Goal: Information Seeking & Learning: Check status

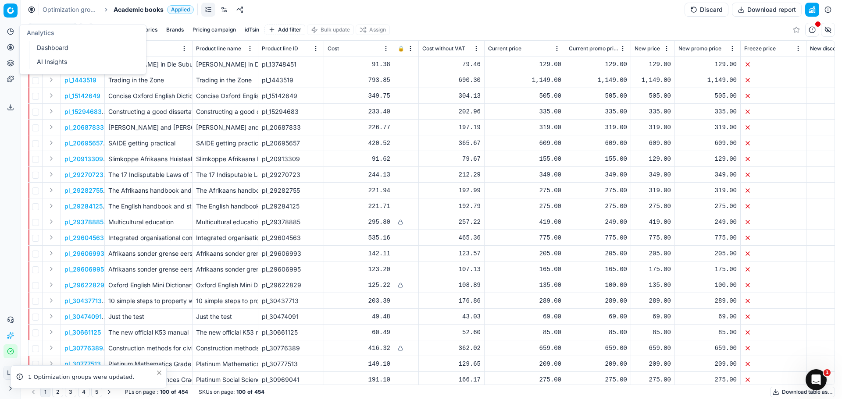
click at [13, 36] on button "Analytics" at bounding box center [11, 32] width 14 height 14
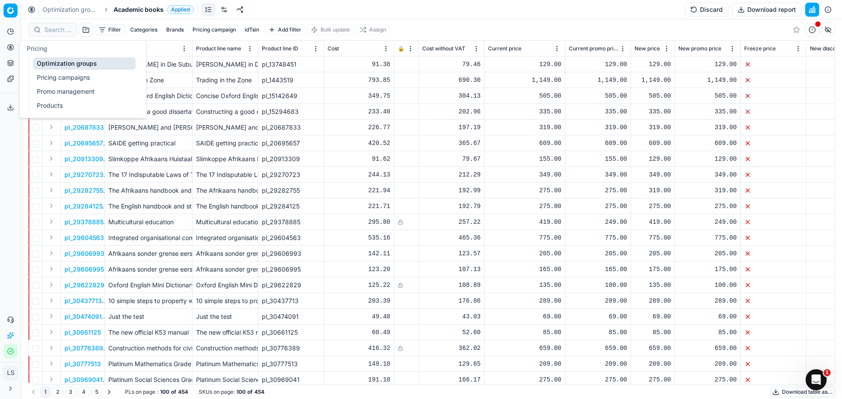
click at [67, 78] on link "Pricing campaigns" at bounding box center [84, 77] width 102 height 12
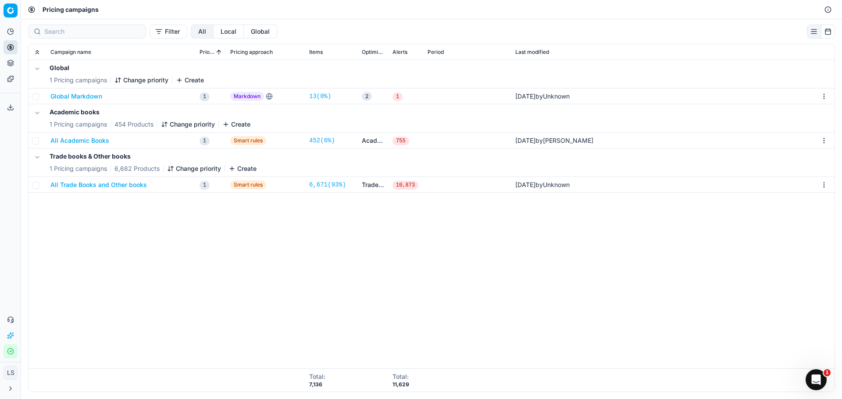
click at [92, 142] on button "All Academic Books" at bounding box center [79, 140] width 59 height 9
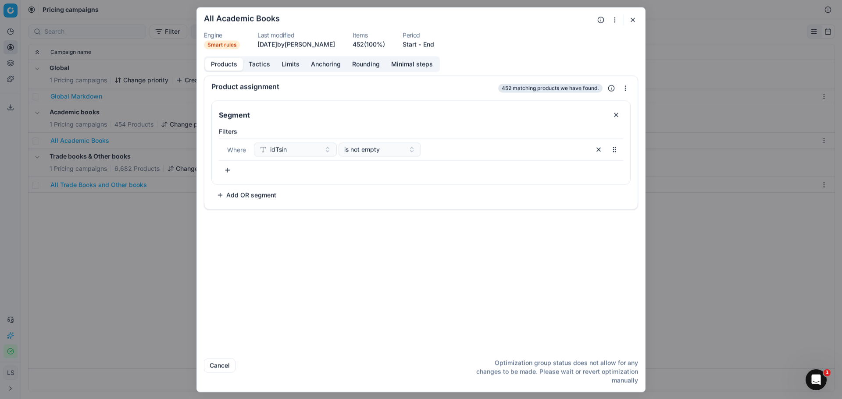
click at [252, 67] on button "Tactics" at bounding box center [259, 64] width 33 height 13
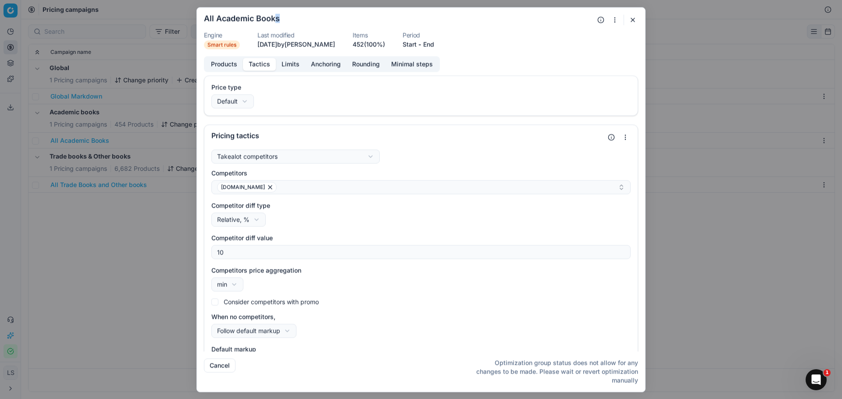
drag, startPoint x: 363, startPoint y: 11, endPoint x: 277, endPoint y: 14, distance: 86.4
click at [277, 14] on form "We are saving PC settings. Please wait, it should take a few minutes All Academ…" at bounding box center [421, 199] width 448 height 385
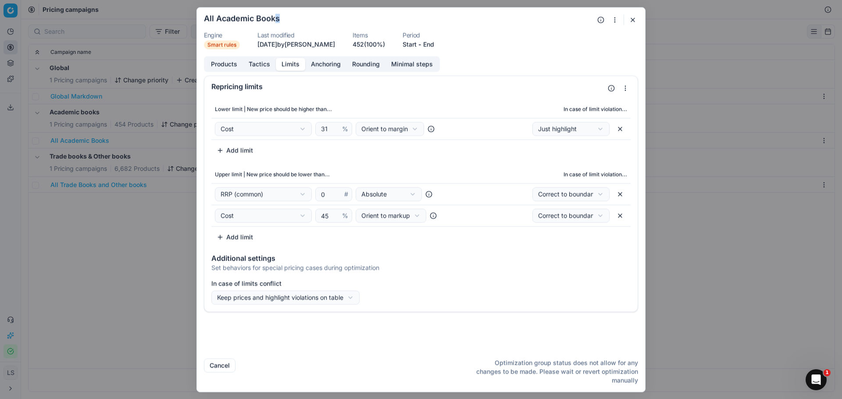
click at [289, 64] on button "Limits" at bounding box center [290, 64] width 29 height 13
click at [253, 55] on form "We are saving PC settings. Please wait, it should take a few minutes All Academ…" at bounding box center [421, 199] width 448 height 385
click at [251, 61] on button "Tactics" at bounding box center [259, 64] width 33 height 13
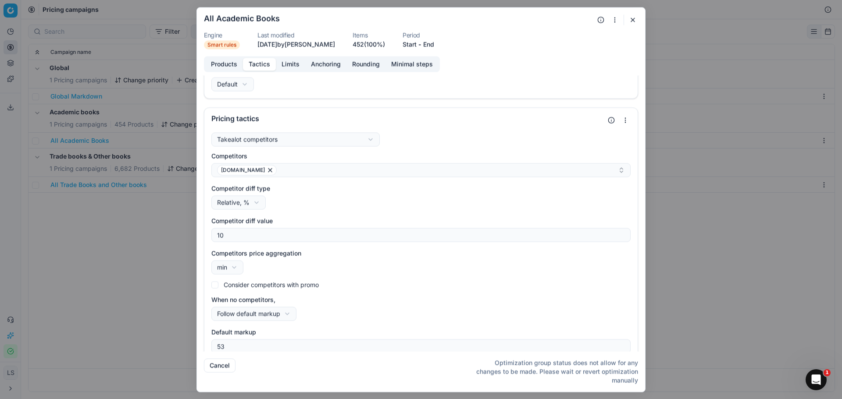
scroll to position [26, 0]
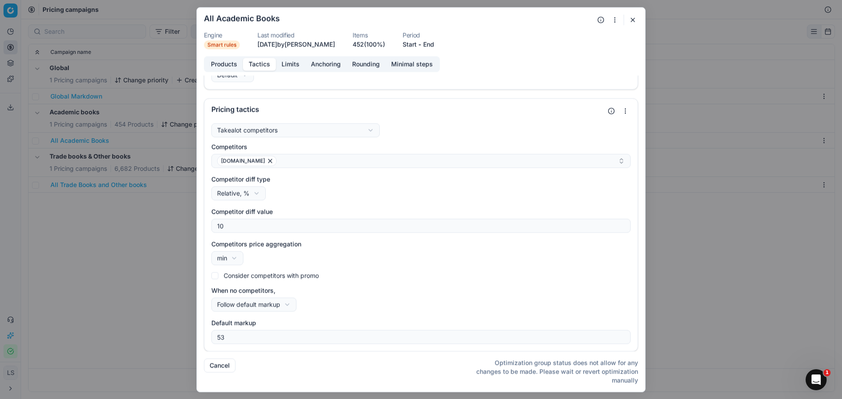
click at [300, 61] on button "Limits" at bounding box center [290, 64] width 29 height 13
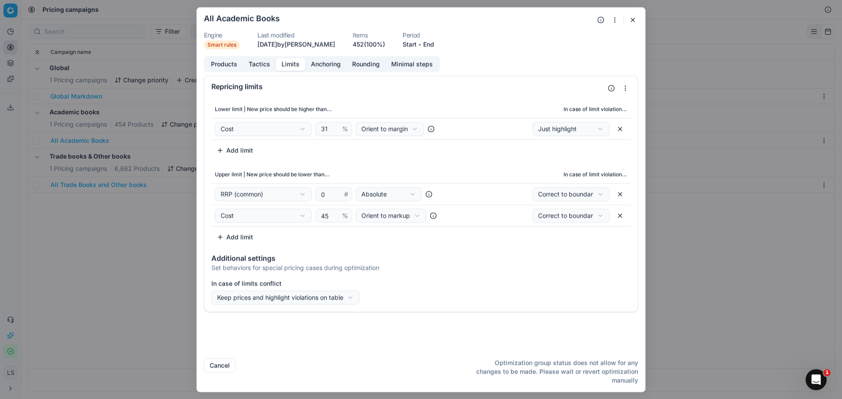
click at [404, 215] on div "We are saving PC settings. Please wait, it should take a few minutes All Academ…" at bounding box center [421, 199] width 842 height 399
click at [528, 243] on div "We are saving PC settings. Please wait, it should take a few minutes All Academ…" at bounding box center [421, 199] width 842 height 399
click at [390, 219] on div "We are saving PC settings. Please wait, it should take a few minutes All Academ…" at bounding box center [421, 199] width 842 height 399
select select "margin"
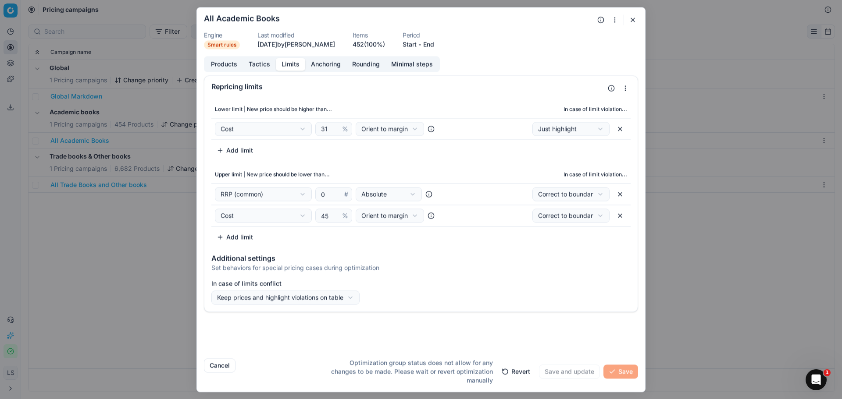
click at [261, 60] on button "Tactics" at bounding box center [259, 64] width 33 height 13
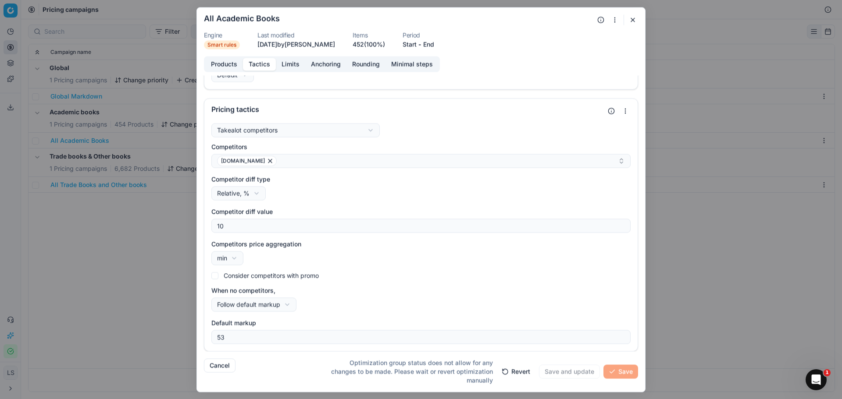
click at [287, 65] on button "Limits" at bounding box center [290, 64] width 29 height 13
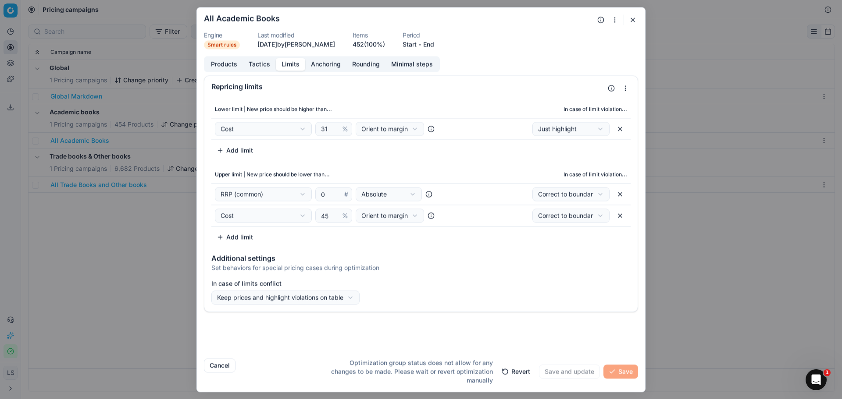
click at [633, 23] on button "button" at bounding box center [632, 19] width 11 height 11
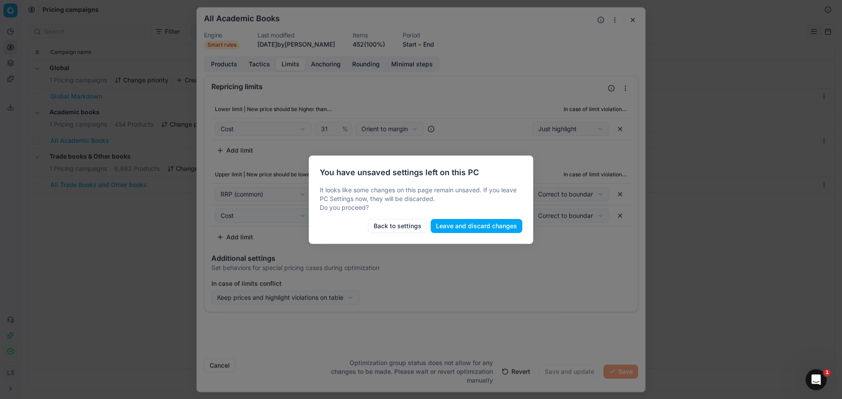
click at [488, 228] on button "Leave and discard changes" at bounding box center [477, 226] width 92 height 14
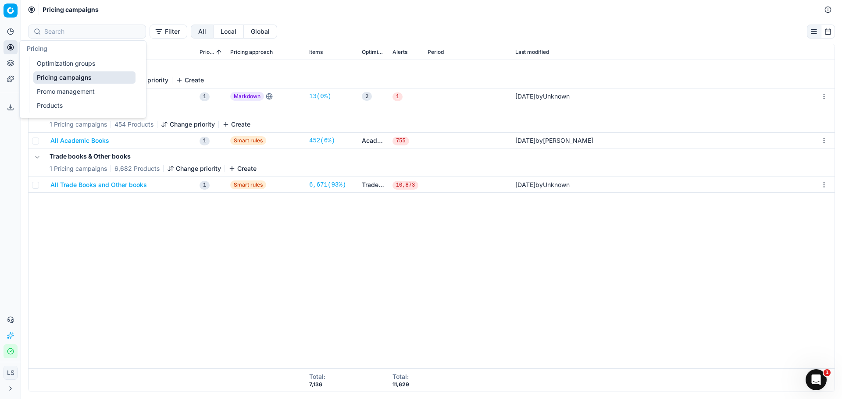
click at [6, 52] on button "Pricing" at bounding box center [11, 47] width 14 height 14
click at [64, 105] on link "Products" at bounding box center [84, 106] width 102 height 12
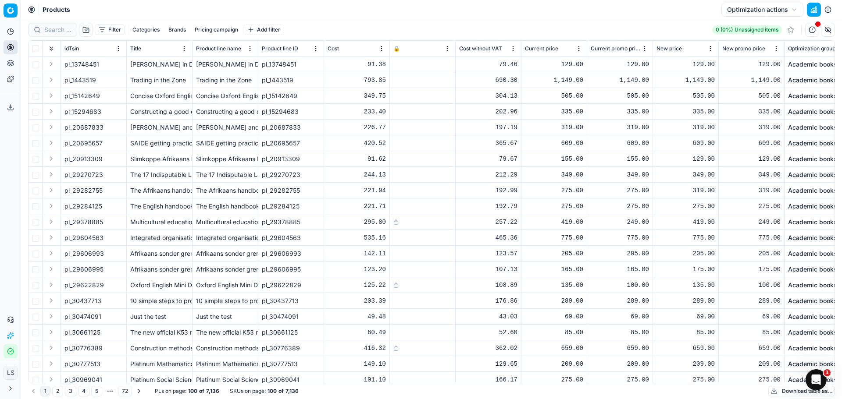
click at [59, 21] on div "Filter Categories Brands Pricing campaign Add filter 0 (0%) Unassigned items" at bounding box center [431, 29] width 807 height 21
click at [57, 27] on input at bounding box center [92, 29] width 96 height 9
paste input "29284125"
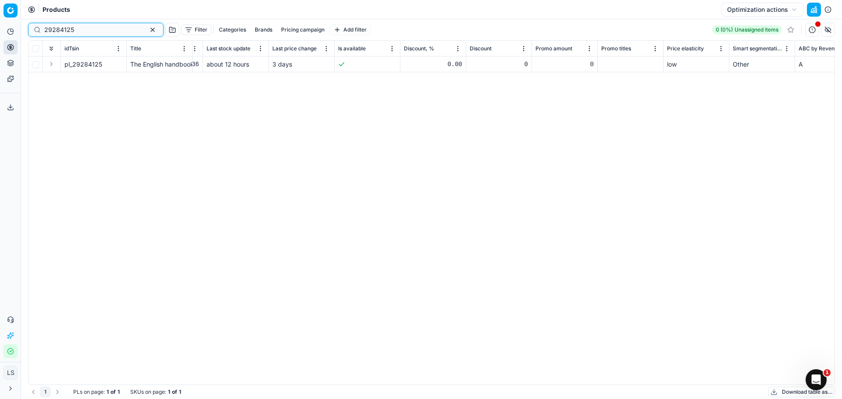
scroll to position [0, 1696]
type input "29284125"
click at [86, 64] on span "pl_29284125" at bounding box center [83, 64] width 38 height 9
click at [84, 65] on span "pl_29284125" at bounding box center [83, 64] width 38 height 9
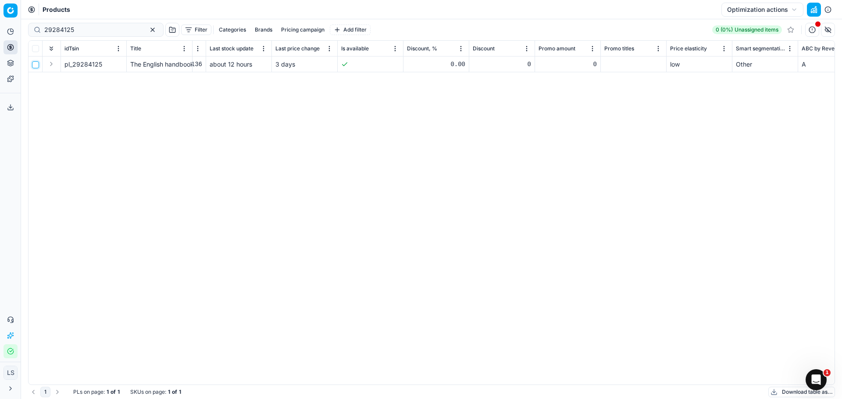
click at [38, 66] on input "checkbox" at bounding box center [35, 64] width 7 height 7
checkbox input "true"
click at [38, 66] on input "checkbox" at bounding box center [35, 64] width 7 height 7
checkbox input "false"
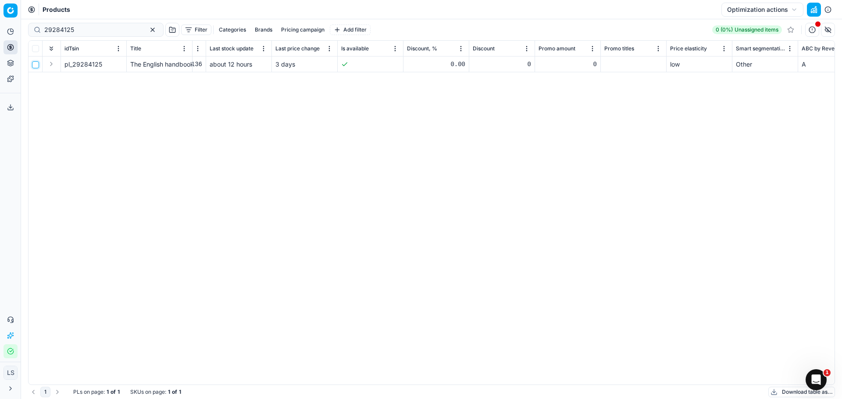
checkbox input "false"
drag, startPoint x: 257, startPoint y: 119, endPoint x: 233, endPoint y: 113, distance: 24.5
click at [257, 119] on div "idTsin Title Product line name Product line ID Cost 🔒 Cost without VAT Current …" at bounding box center [432, 213] width 806 height 344
click at [162, 67] on div "The English handbook and study guide" at bounding box center [159, 64] width 58 height 9
click at [814, 32] on button "button" at bounding box center [812, 30] width 14 height 14
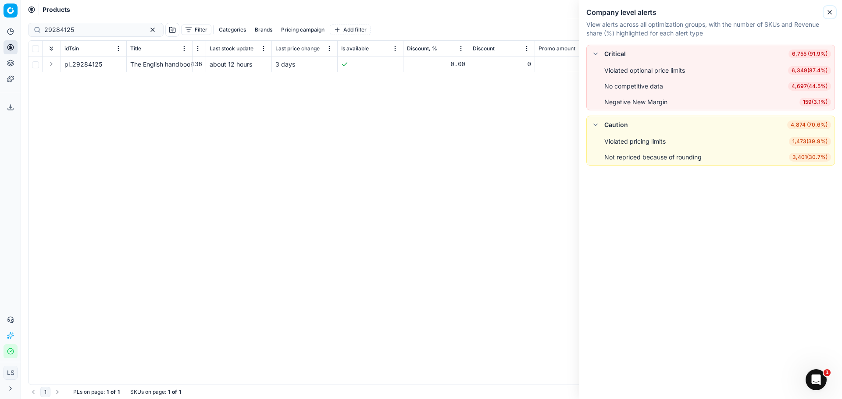
click at [829, 11] on icon "button" at bounding box center [830, 13] width 4 height 4
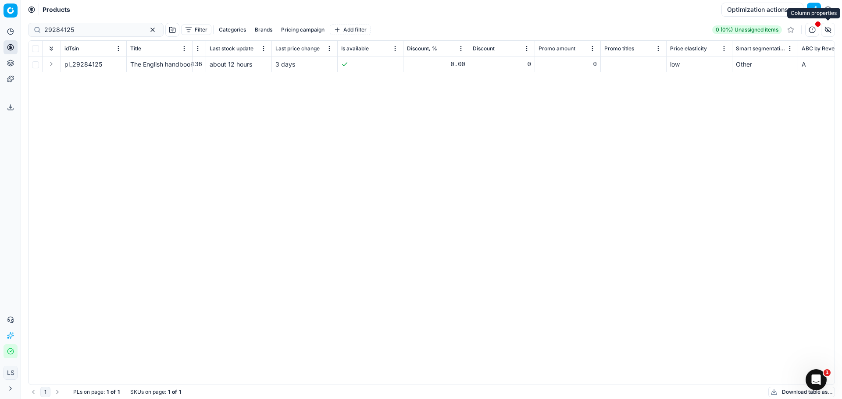
click at [830, 32] on button "button" at bounding box center [828, 30] width 14 height 14
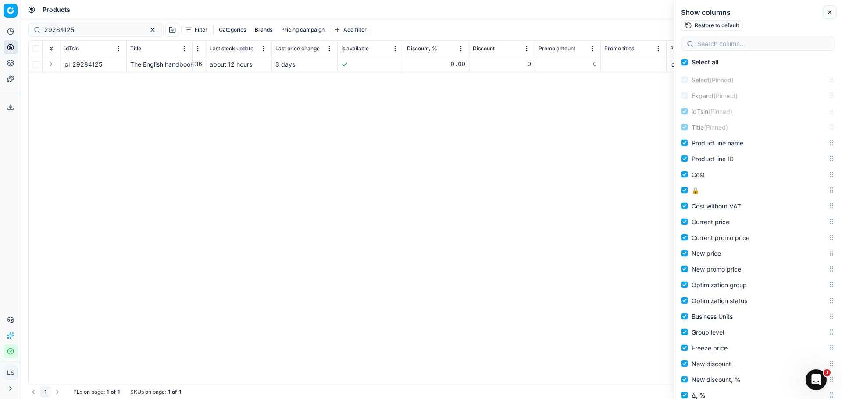
click at [828, 12] on icon "button" at bounding box center [829, 12] width 7 height 7
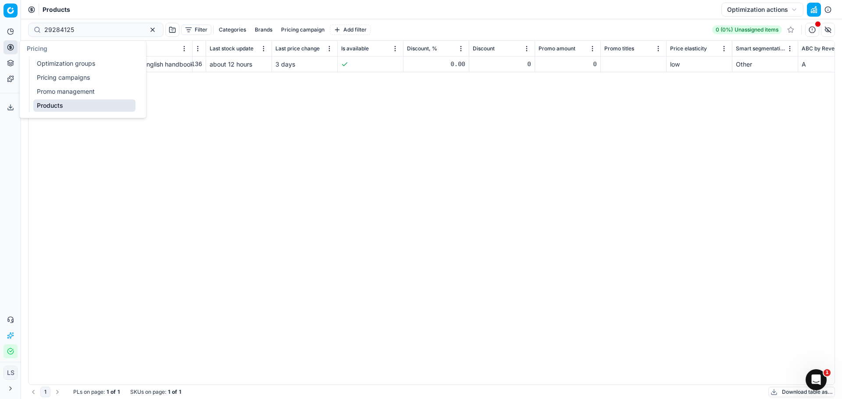
click at [8, 50] on icon at bounding box center [10, 47] width 7 height 7
click at [64, 89] on link "Promo management" at bounding box center [84, 92] width 102 height 12
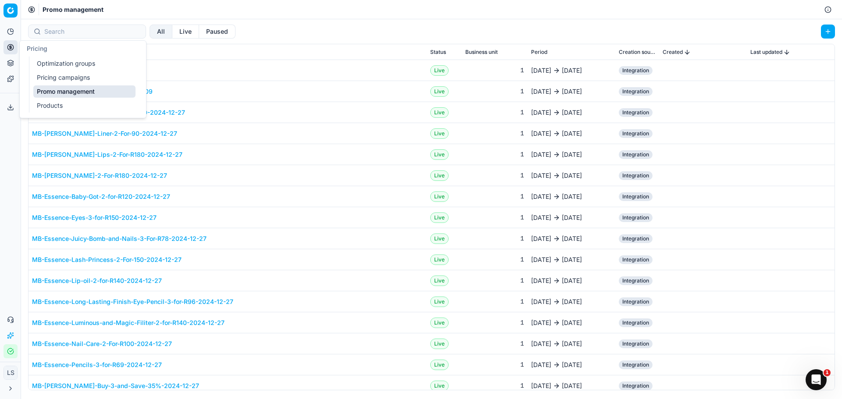
click at [55, 64] on link "Optimization groups" at bounding box center [84, 63] width 102 height 12
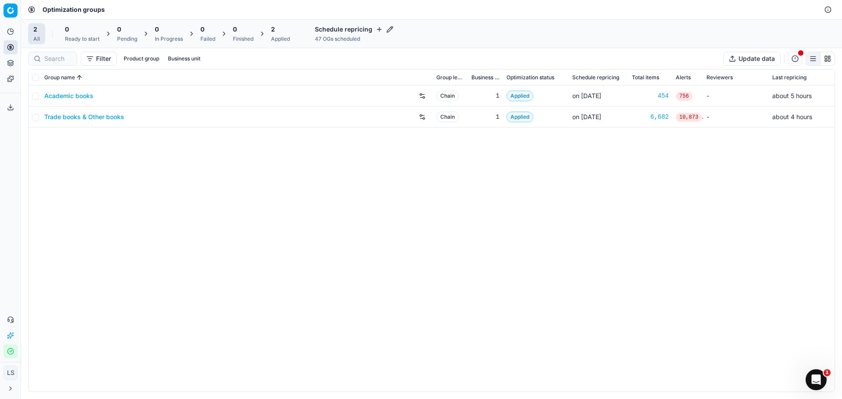
click at [68, 98] on link "Academic books" at bounding box center [68, 96] width 49 height 9
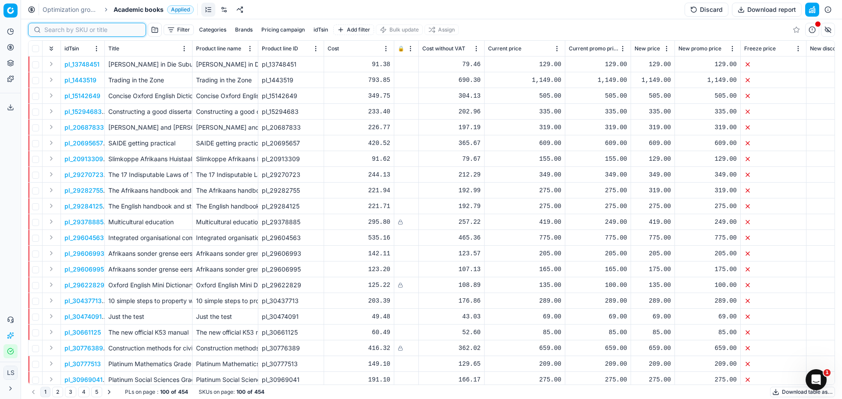
click at [61, 30] on input at bounding box center [92, 29] width 96 height 9
paste input "29284125"
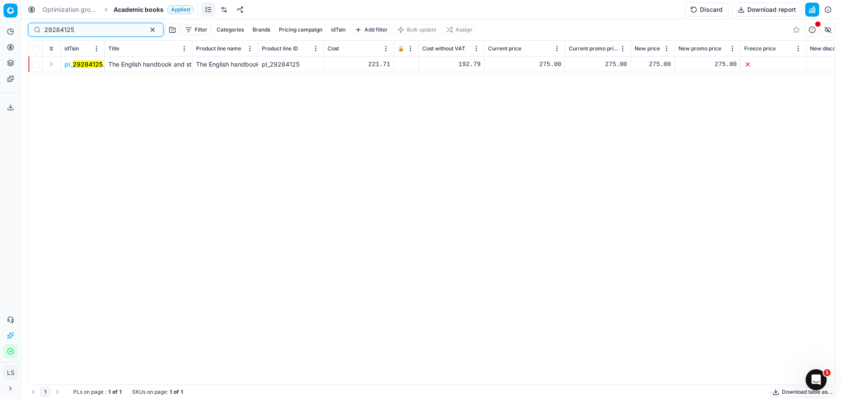
type input "29284125"
click at [79, 67] on mark "29284125" at bounding box center [88, 64] width 30 height 7
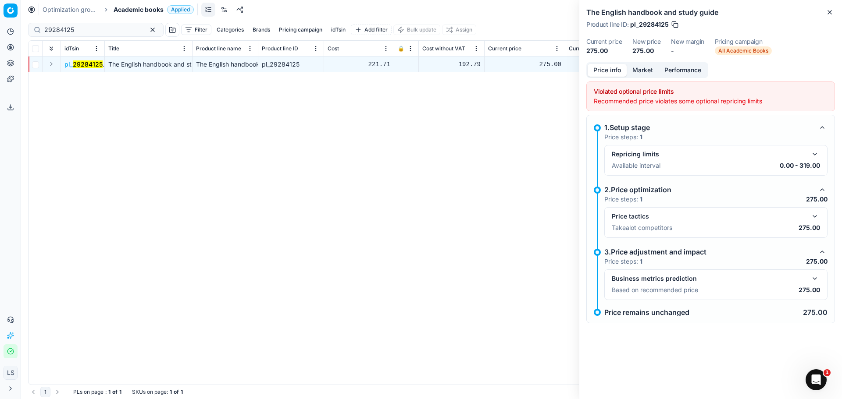
click at [812, 220] on button "button" at bounding box center [814, 216] width 11 height 11
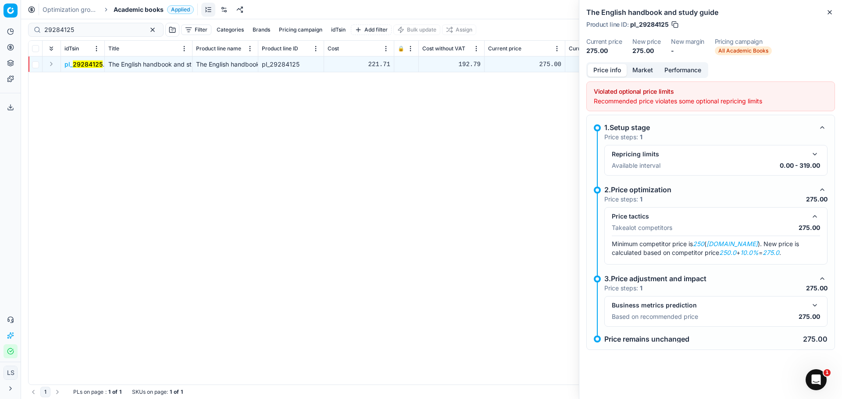
click at [817, 154] on button "button" at bounding box center [814, 154] width 11 height 11
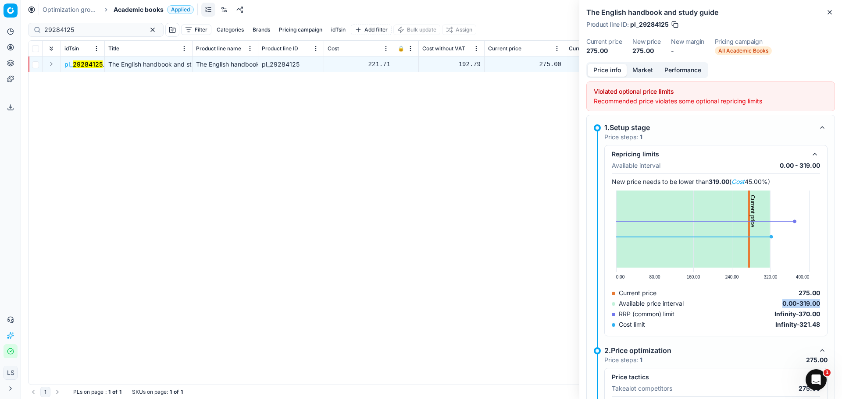
drag, startPoint x: 771, startPoint y: 304, endPoint x: 841, endPoint y: 305, distance: 70.6
click at [841, 304] on div "Price info Market Performance Violated optional price limits Recommended price …" at bounding box center [710, 230] width 263 height 337
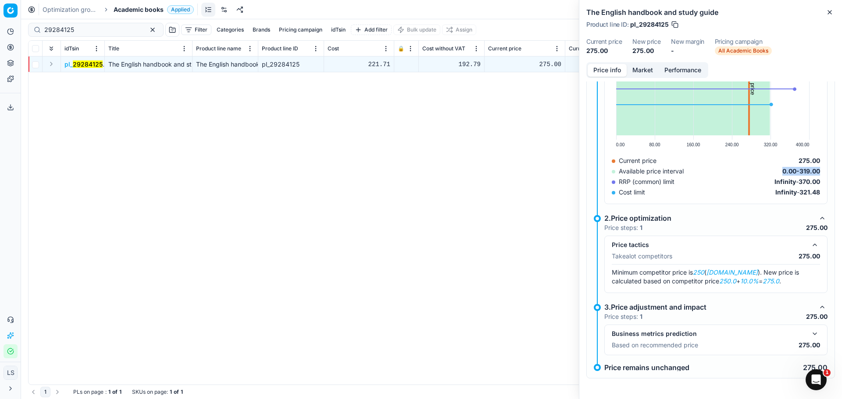
scroll to position [133, 0]
click at [817, 310] on button "button" at bounding box center [822, 307] width 11 height 11
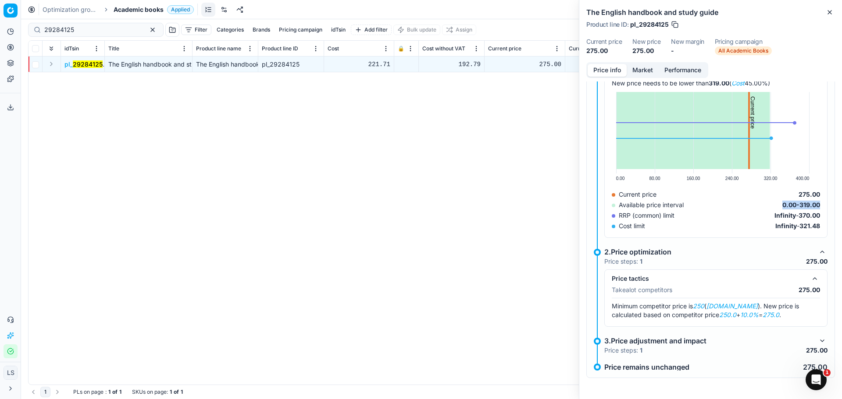
scroll to position [99, 0]
click at [817, 343] on button "button" at bounding box center [822, 341] width 11 height 11
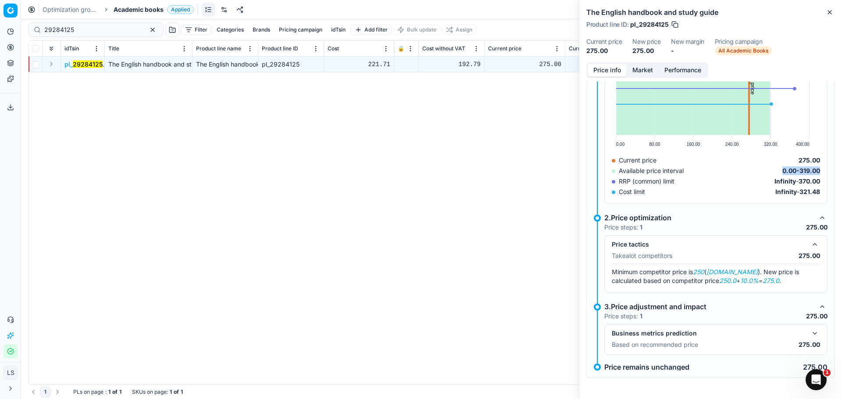
click at [811, 335] on button "button" at bounding box center [814, 333] width 11 height 11
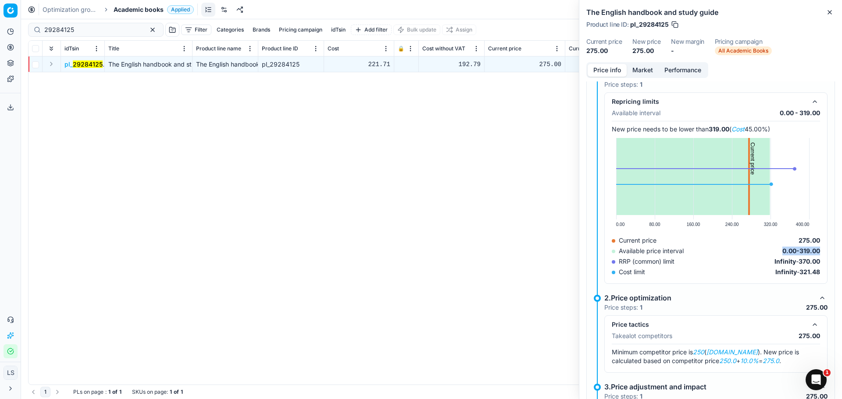
scroll to position [0, 0]
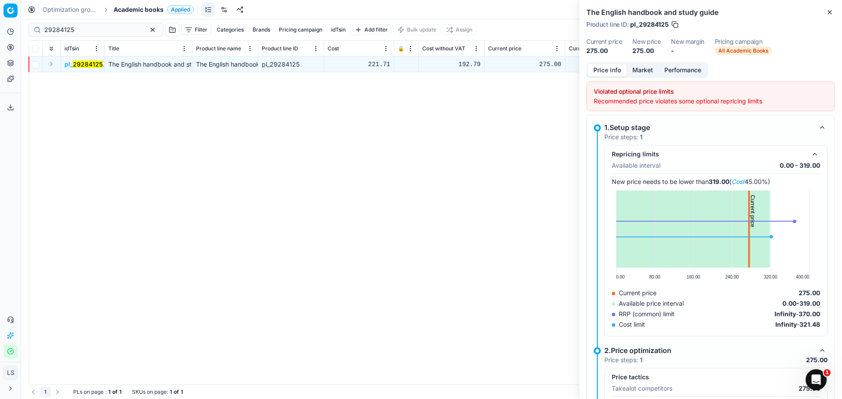
click at [414, 164] on div "pl_ 29284125 The English handbook and study guide The English handbook and stud…" at bounding box center [432, 221] width 806 height 328
click at [831, 11] on icon "button" at bounding box center [829, 12] width 7 height 7
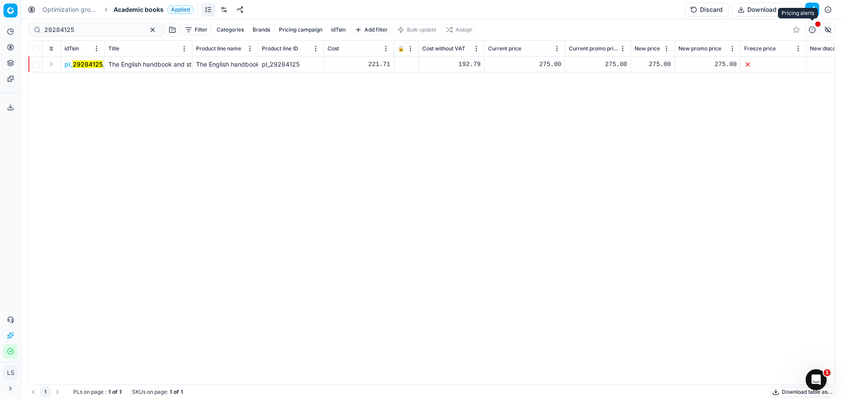
click at [813, 32] on button "button" at bounding box center [812, 30] width 14 height 14
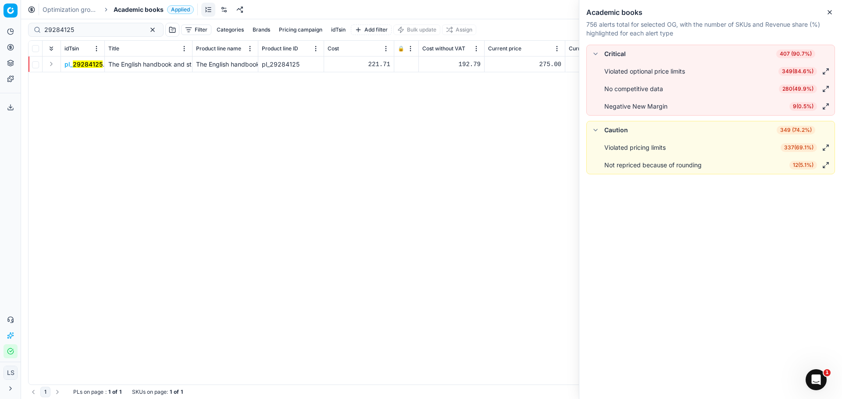
click at [821, 74] on button "button" at bounding box center [825, 71] width 11 height 11
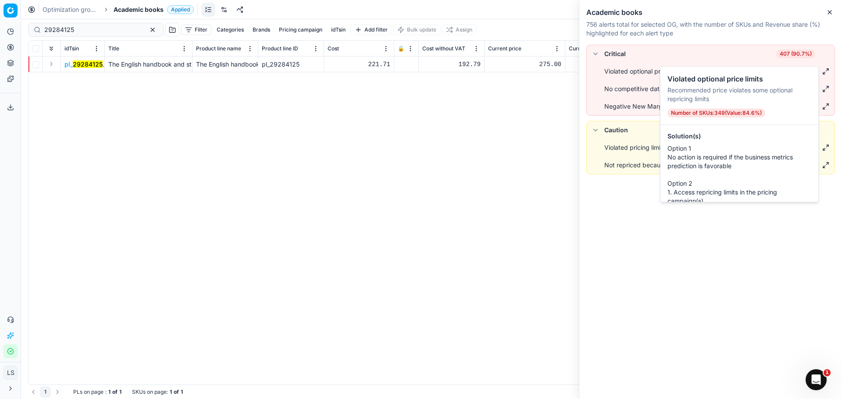
click at [743, 61] on li "Critical 407 (90.7%)" at bounding box center [711, 54] width 248 height 18
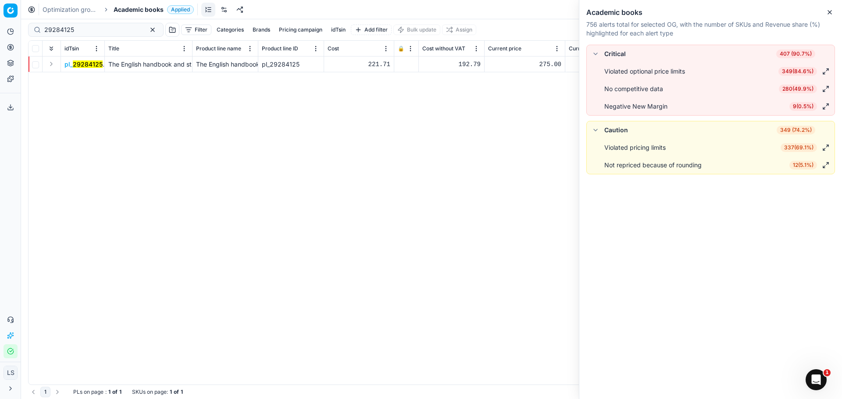
click at [656, 71] on div "Violated optional price limits" at bounding box center [644, 71] width 81 height 9
drag, startPoint x: 787, startPoint y: 70, endPoint x: 820, endPoint y: 70, distance: 33.3
click at [820, 70] on div "349 ( 84.6% )" at bounding box center [804, 71] width 53 height 11
drag, startPoint x: 616, startPoint y: 91, endPoint x: 662, endPoint y: 95, distance: 45.4
click at [662, 95] on li "No competitive data 280 ( 49.9% )" at bounding box center [711, 89] width 248 height 18
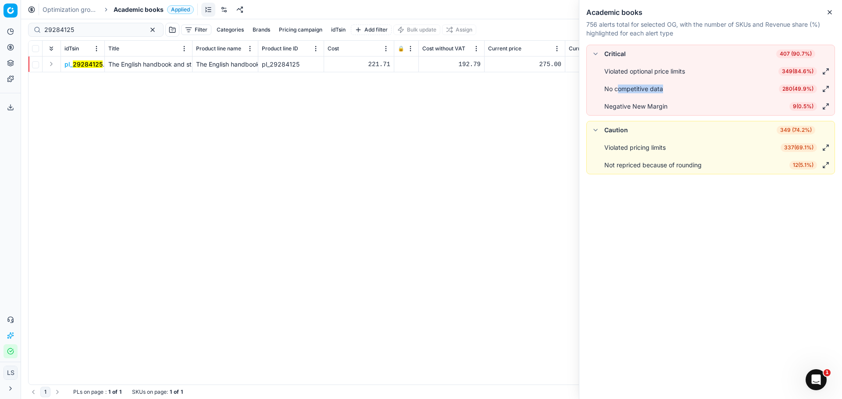
click at [794, 69] on span "349 ( 84.6% )" at bounding box center [797, 71] width 39 height 9
